Goal: Task Accomplishment & Management: Use online tool/utility

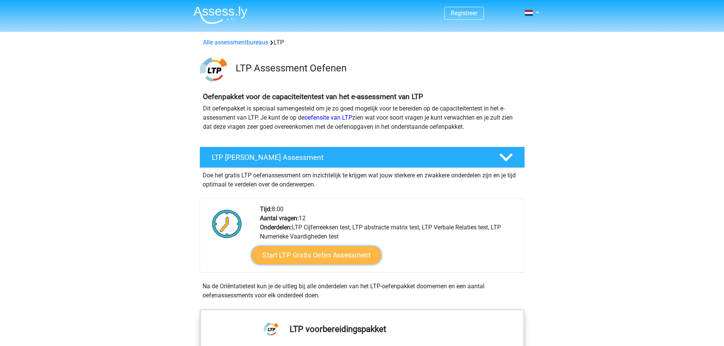
click at [323, 258] on link "Start LTP Gratis Oefen Assessment" at bounding box center [316, 255] width 130 height 18
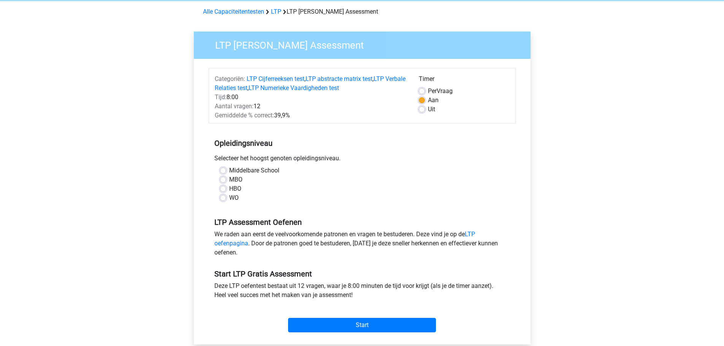
scroll to position [76, 0]
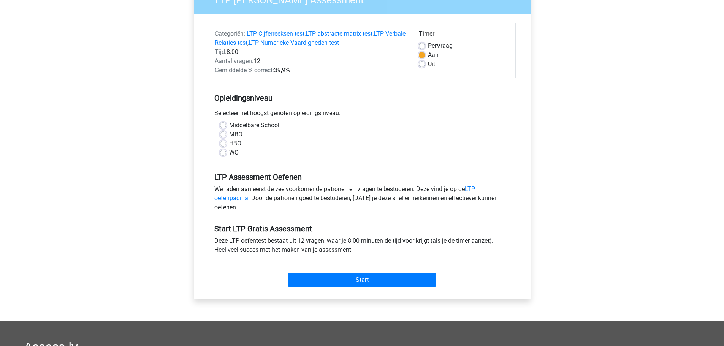
click at [229, 152] on label "WO" at bounding box center [234, 152] width 10 height 9
click at [221, 152] on input "WO" at bounding box center [223, 152] width 6 height 8
radio input "true"
click at [362, 280] on input "Start" at bounding box center [362, 280] width 148 height 14
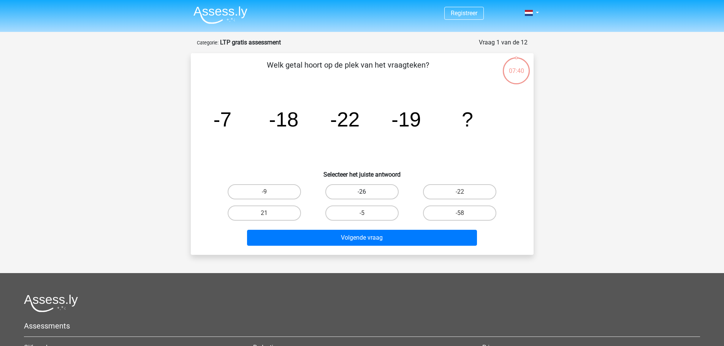
click at [368, 193] on label "-26" at bounding box center [361, 191] width 73 height 15
click at [367, 193] on input "-26" at bounding box center [364, 194] width 5 height 5
radio input "true"
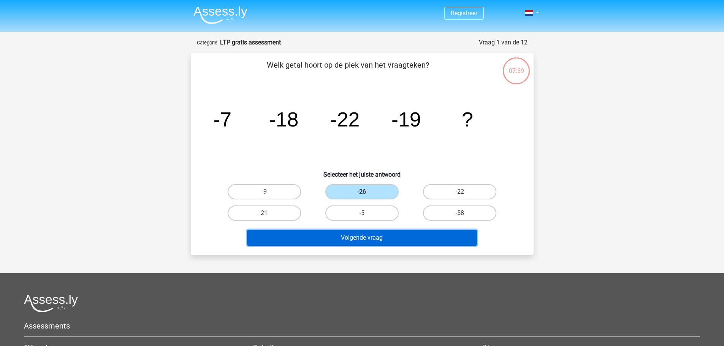
click at [416, 242] on button "Volgende vraag" at bounding box center [362, 238] width 230 height 16
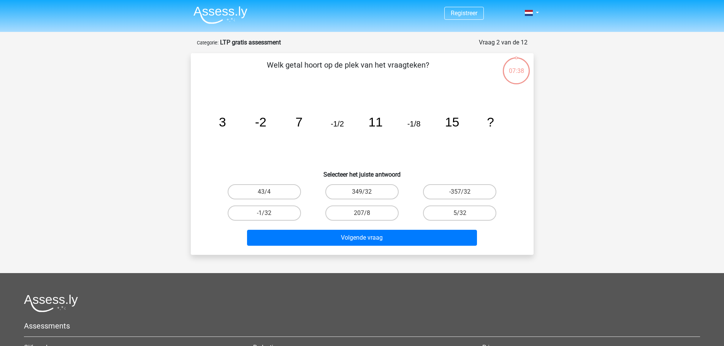
scroll to position [38, 0]
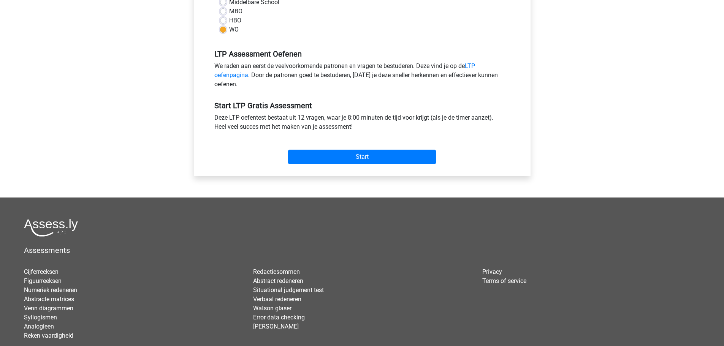
scroll to position [228, 0]
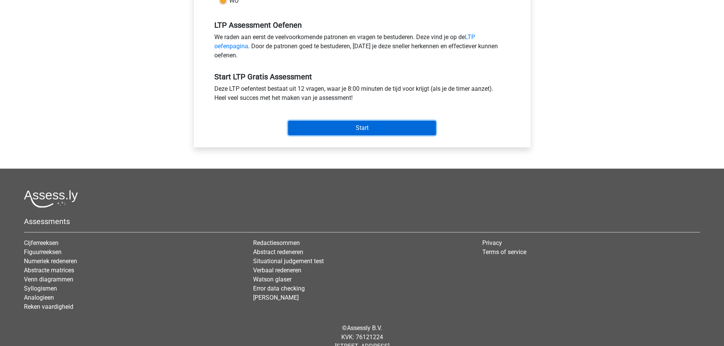
click at [356, 128] on input "Start" at bounding box center [362, 128] width 148 height 14
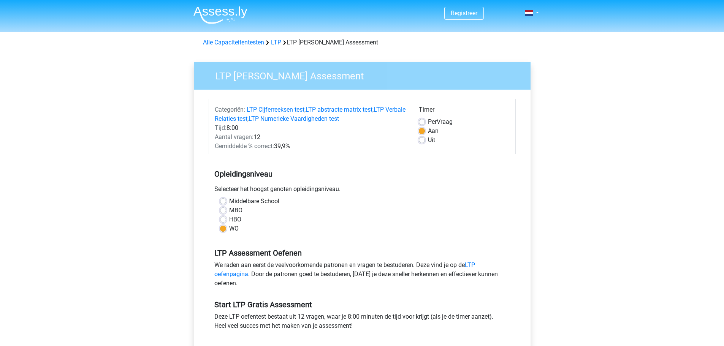
scroll to position [228, 0]
